Goal: Navigation & Orientation: Find specific page/section

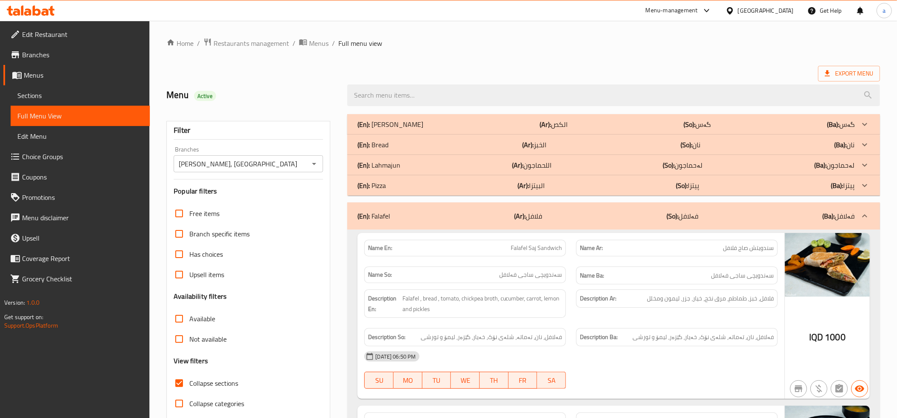
click at [37, 14] on icon at bounding box center [31, 11] width 48 height 10
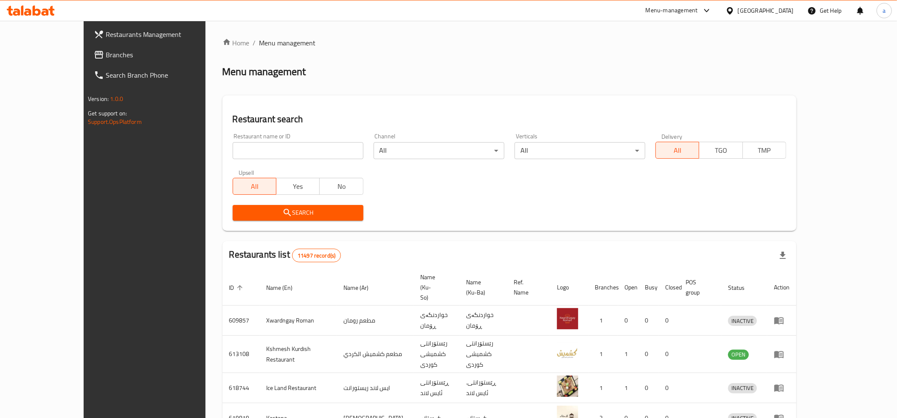
click at [106, 54] on span "Branches" at bounding box center [166, 55] width 121 height 10
click at [98, 32] on span "Restaurants Management" at bounding box center [162, 34] width 129 height 10
